Goal: Check status: Check status

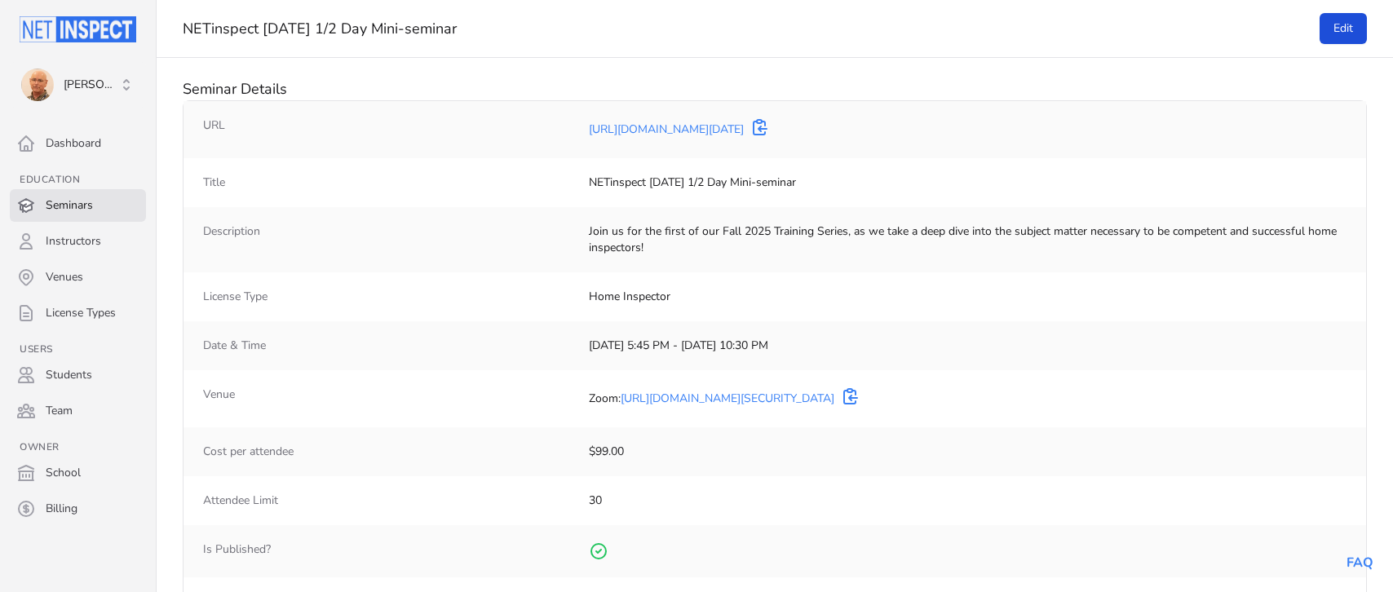
select select "25"
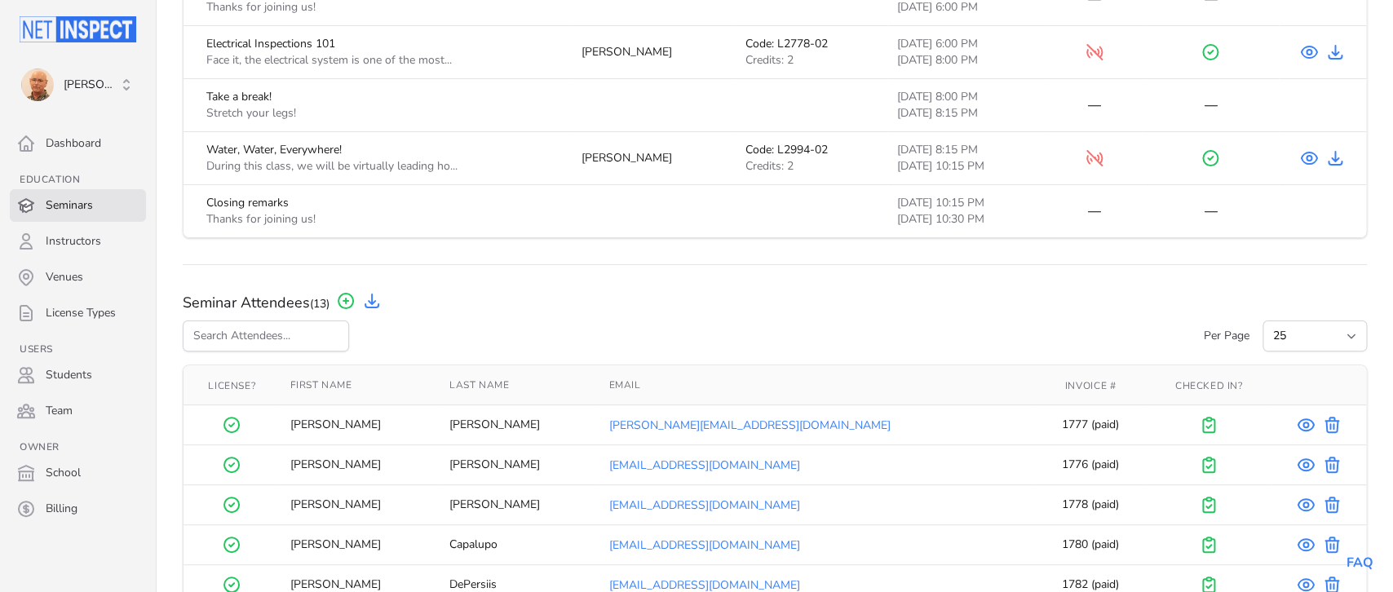
scroll to position [707, 0]
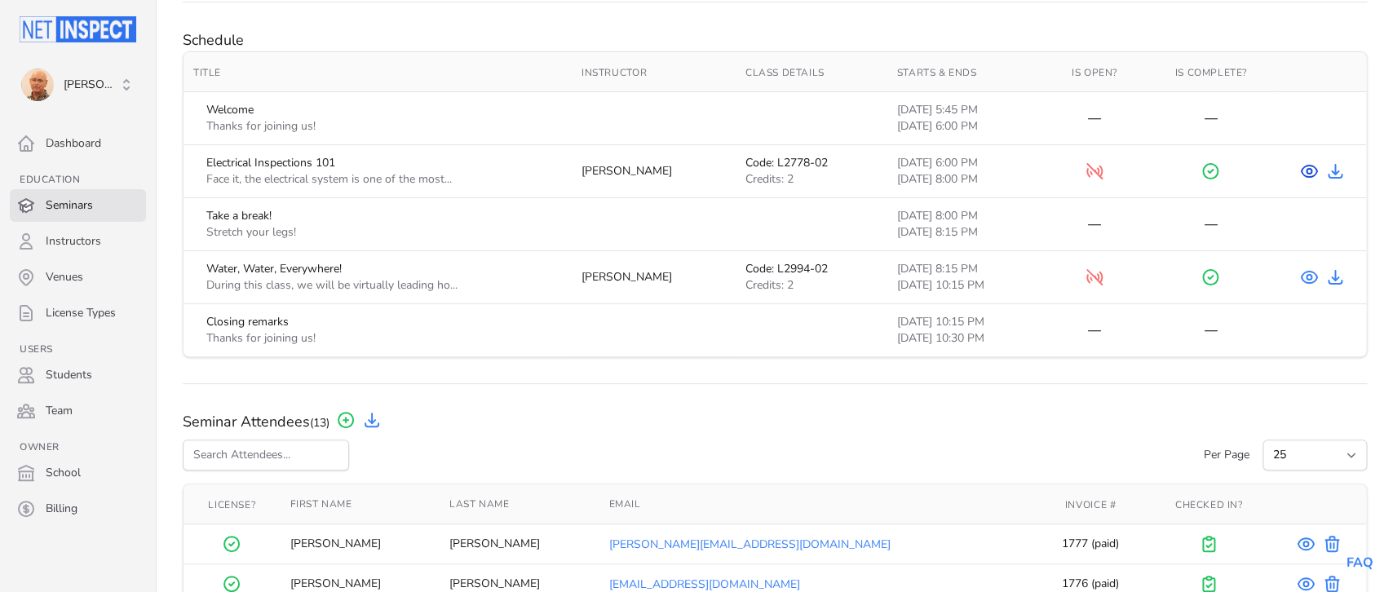
click at [1309, 171] on icon "View Course" at bounding box center [1309, 171] width 20 height 20
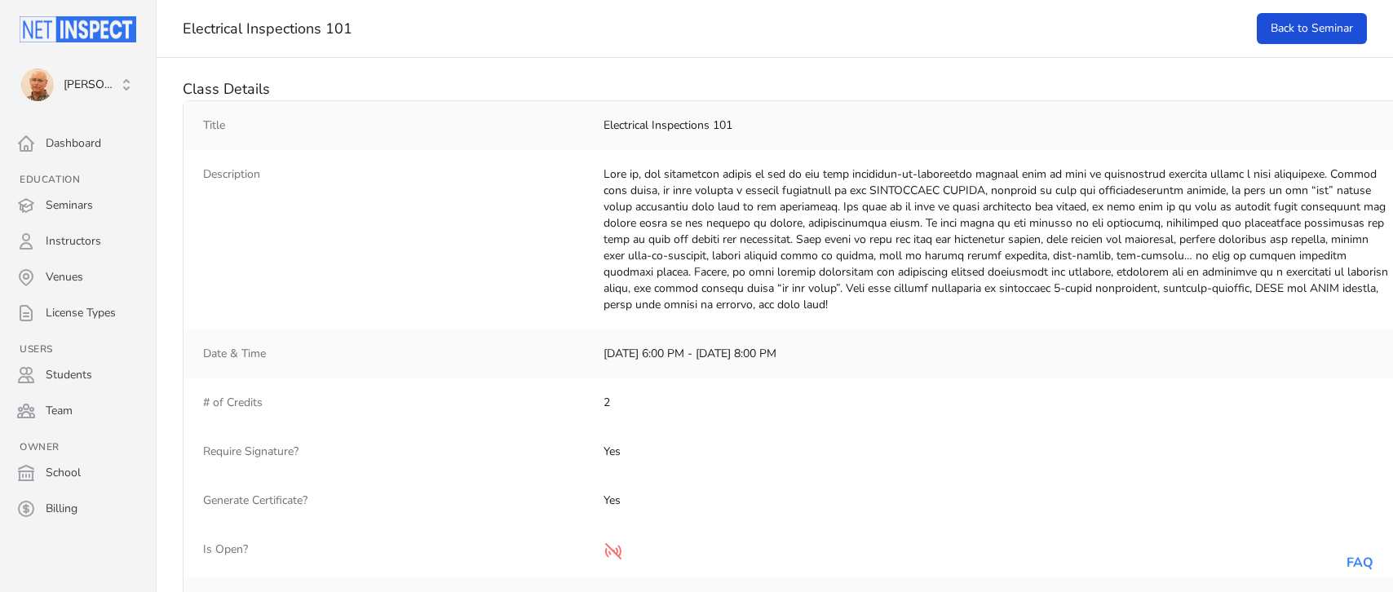
select select "25"
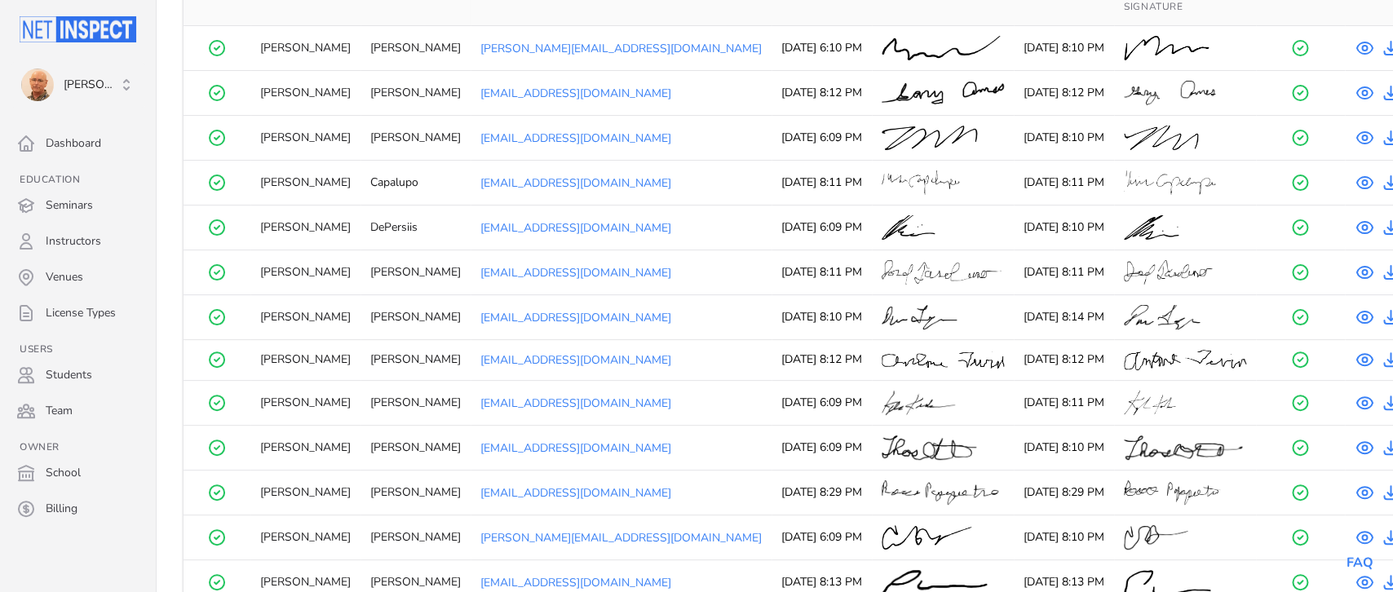
scroll to position [808, 0]
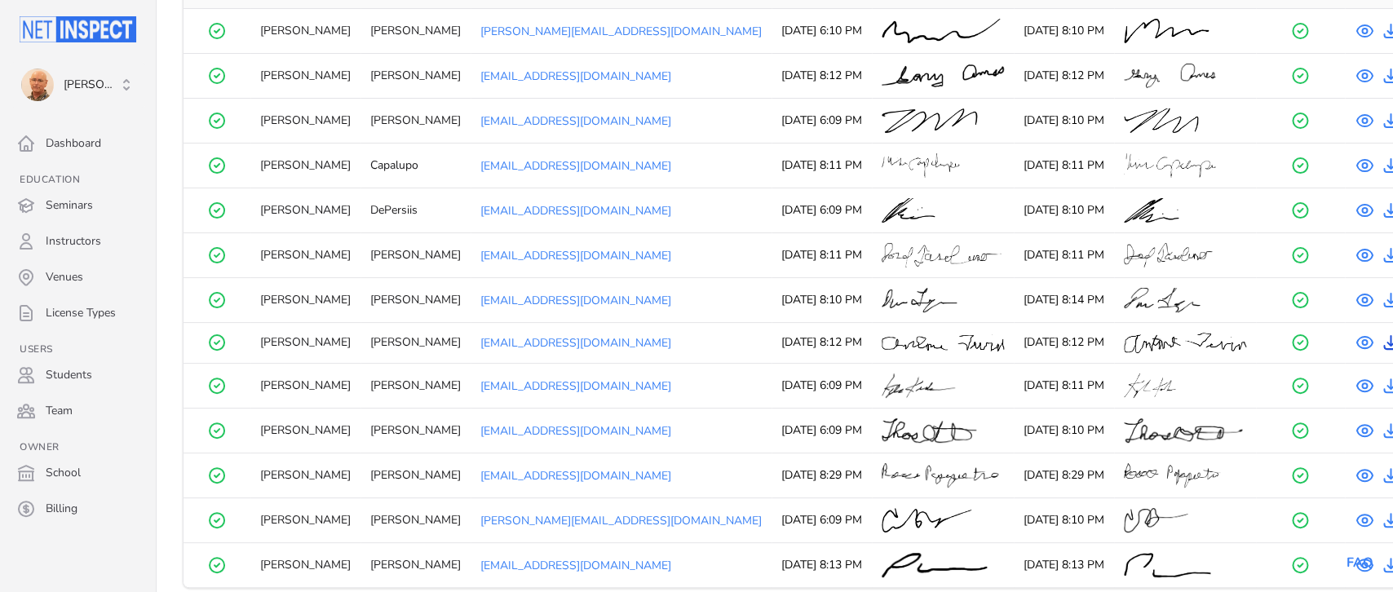
click at [1384, 336] on icon at bounding box center [1390, 342] width 13 height 13
click at [1381, 466] on icon "View Certificate" at bounding box center [1391, 476] width 20 height 20
